Goal: Check status

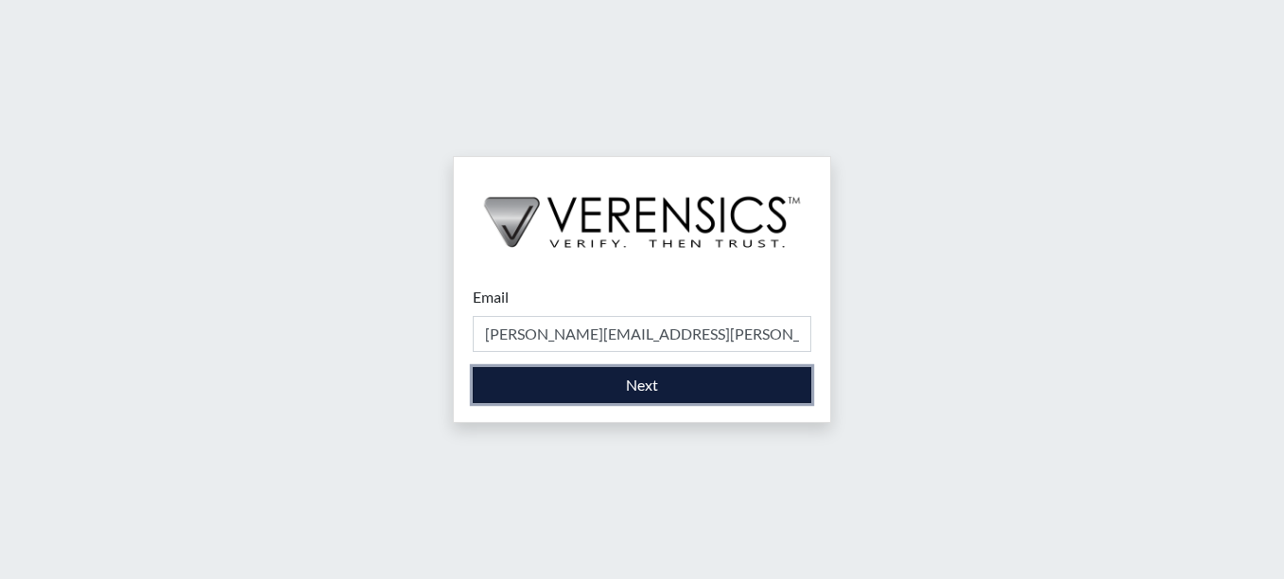
click at [645, 374] on button "Next" at bounding box center [642, 385] width 338 height 36
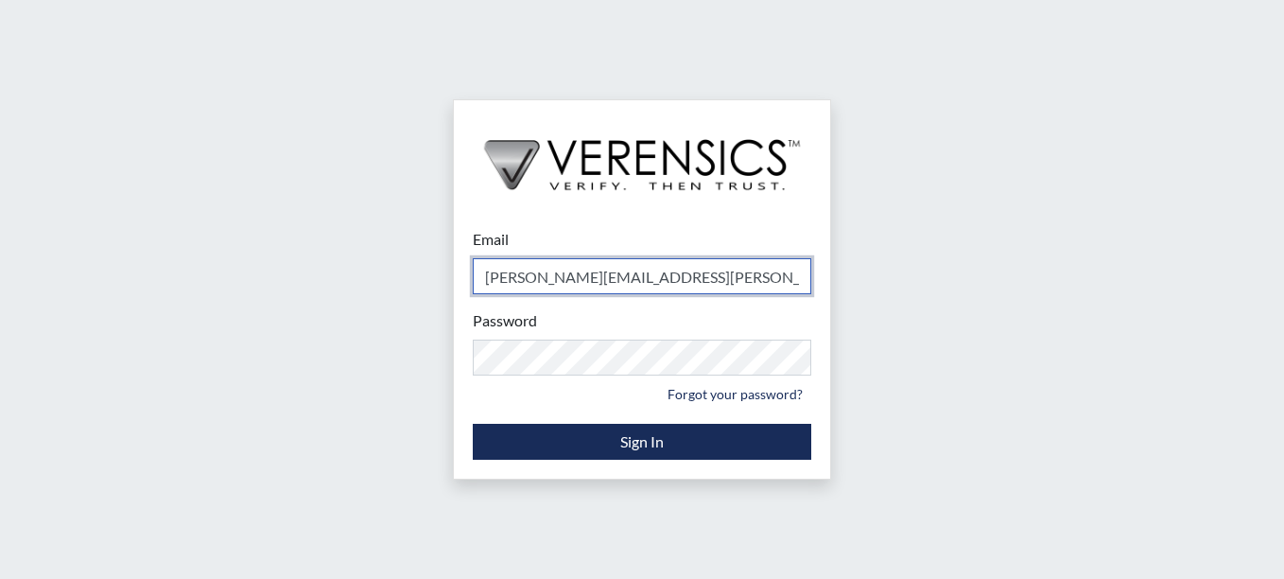
type input "[PERSON_NAME][EMAIL_ADDRESS][PERSON_NAME][DOMAIN_NAME]"
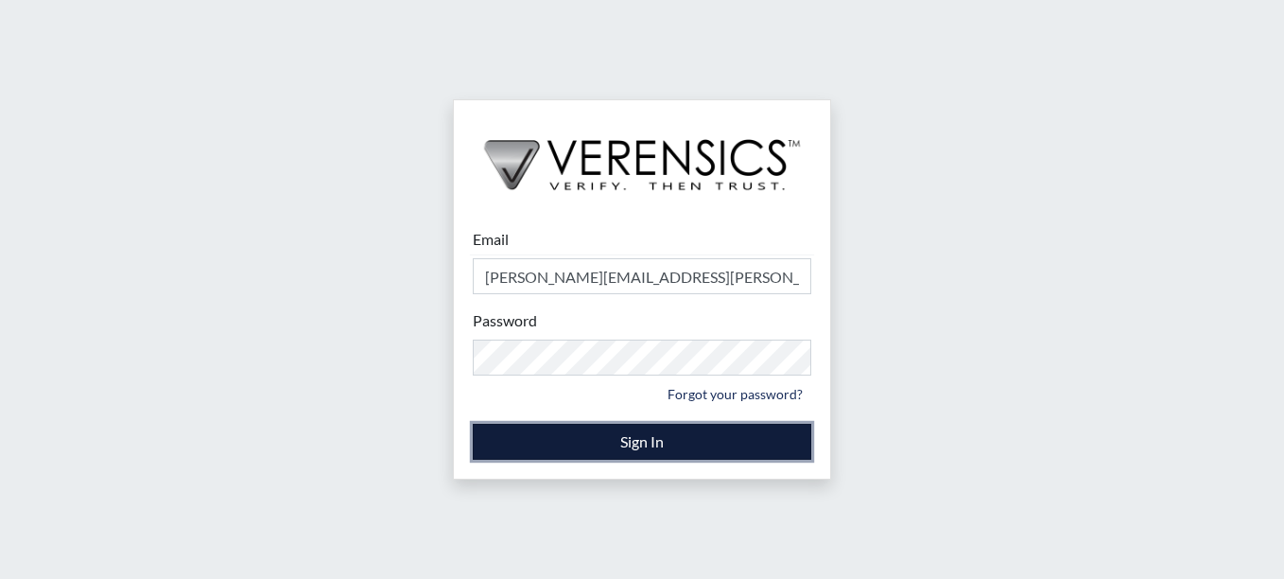
click at [646, 427] on button "Sign In" at bounding box center [642, 441] width 338 height 36
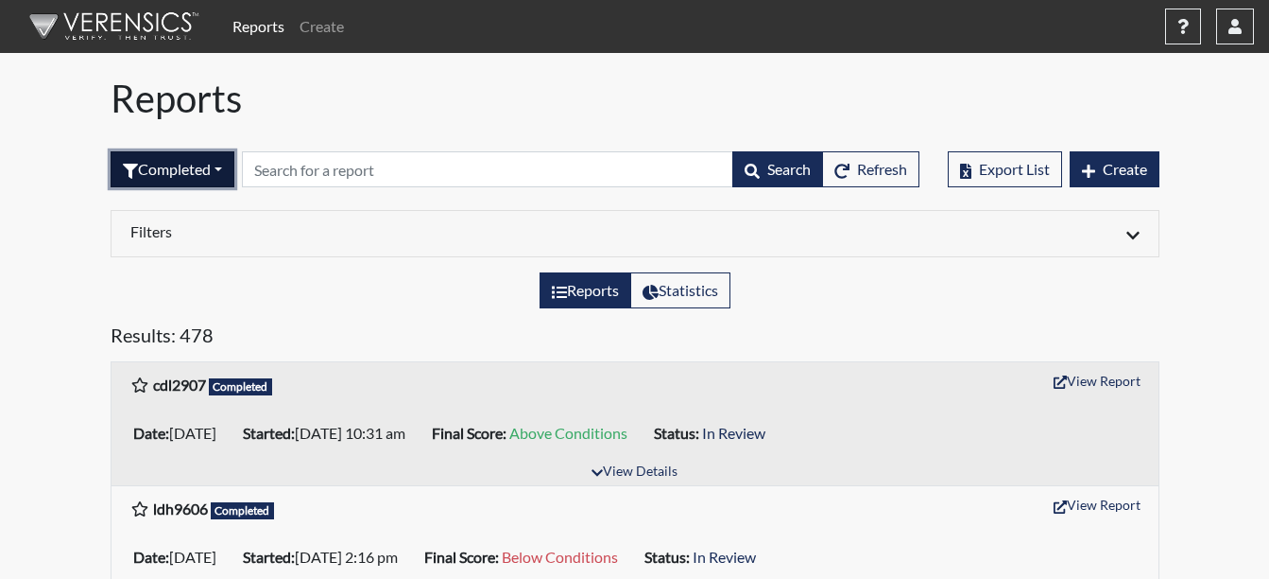
click at [216, 169] on button "Completed" at bounding box center [173, 169] width 124 height 36
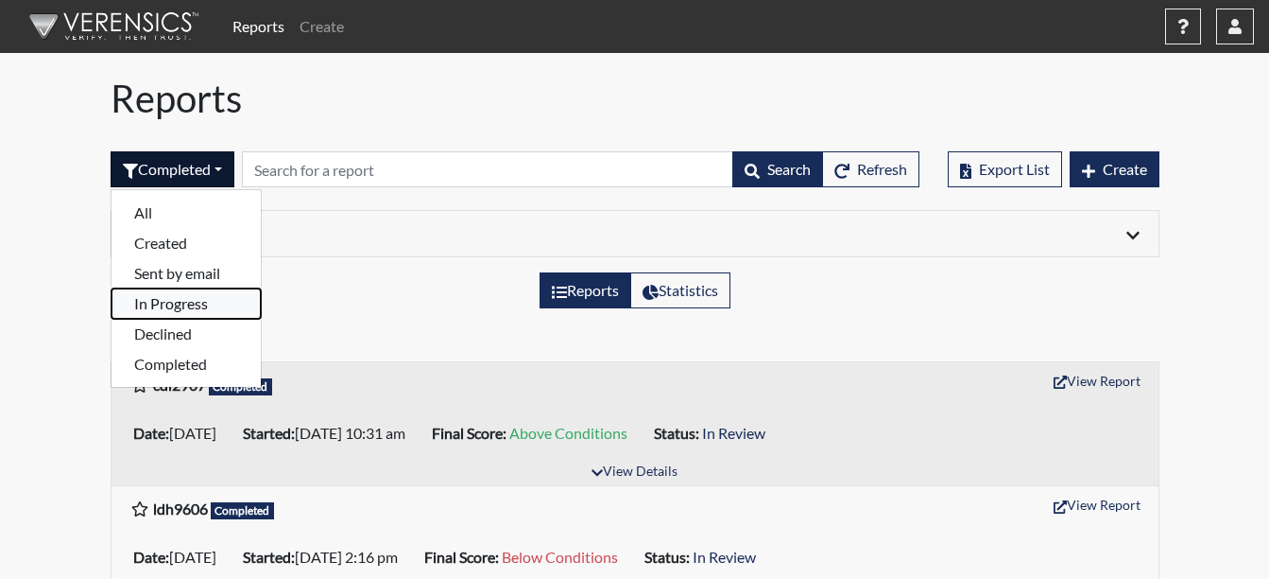
click at [188, 306] on button "In Progress" at bounding box center [186, 303] width 149 height 30
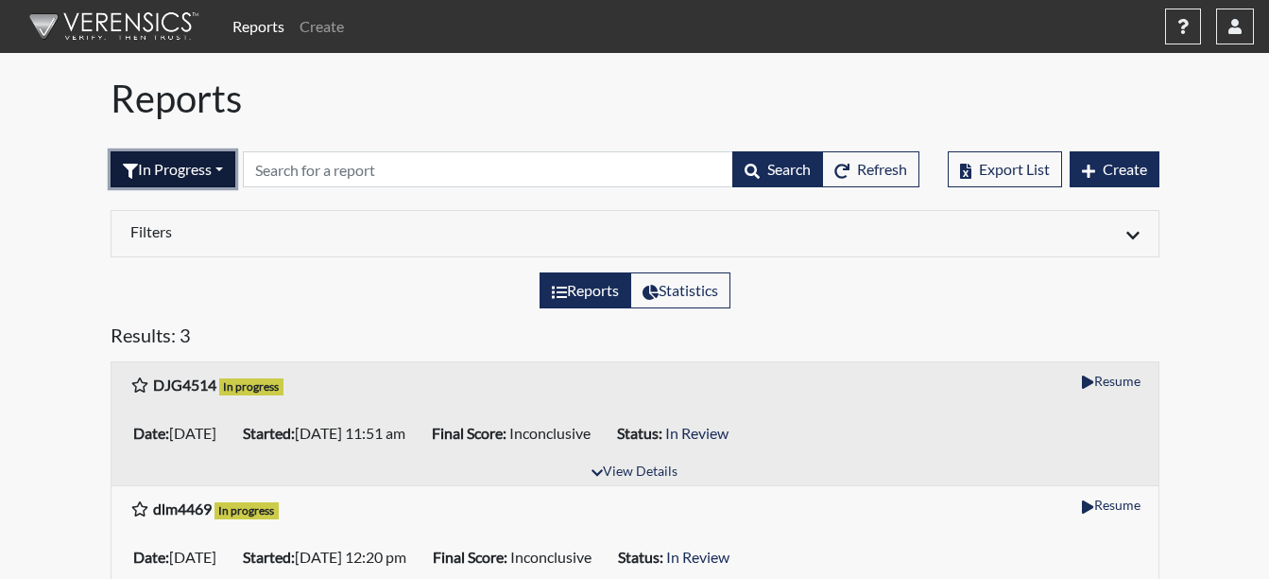
click at [218, 170] on button "In Progress" at bounding box center [173, 169] width 125 height 36
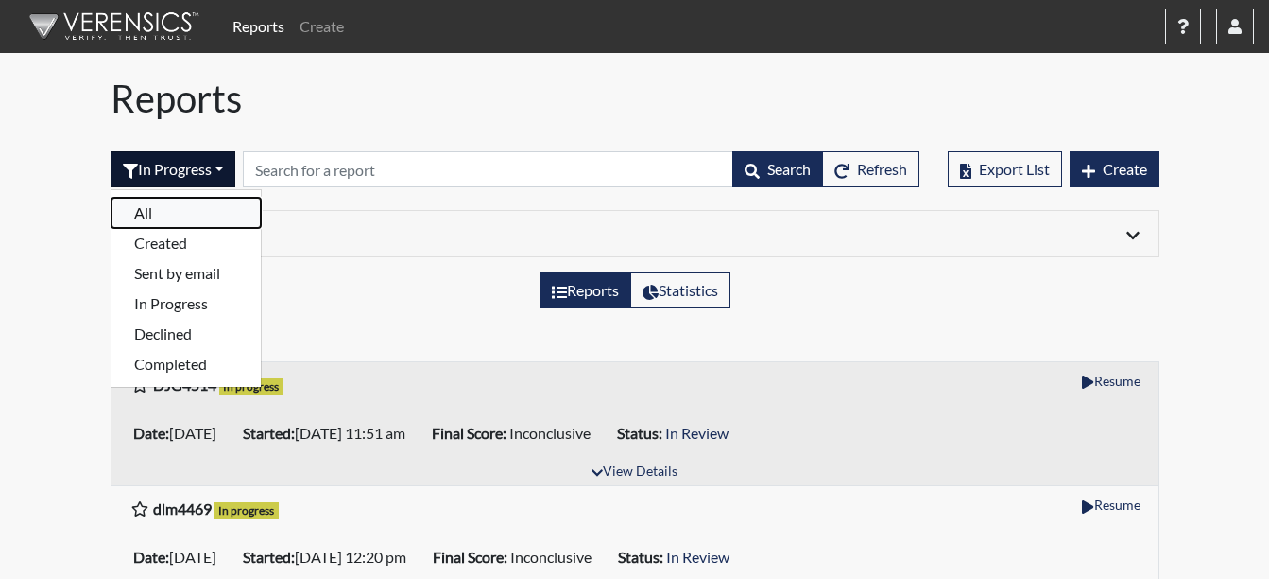
click at [189, 205] on button "All" at bounding box center [186, 213] width 149 height 30
